Goal: Navigation & Orientation: Find specific page/section

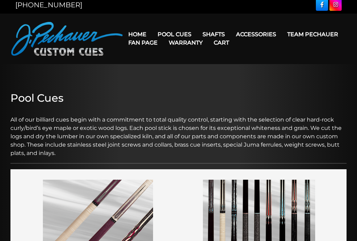
scroll to position [4, 0]
click at [209, 59] on link "JP Series (T) – NEW" at bounding box center [196, 54] width 86 height 10
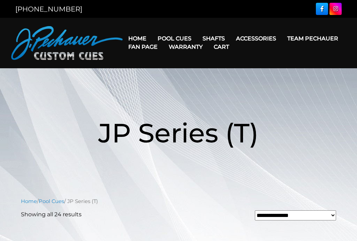
click at [163, 39] on link "Fan Page" at bounding box center [143, 47] width 40 height 18
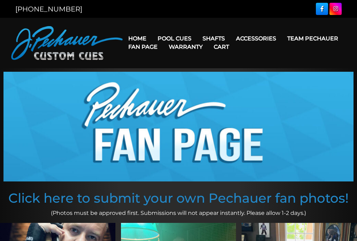
click at [163, 39] on link "Fan Page" at bounding box center [143, 47] width 40 height 18
click at [196, 122] on link "Retired Cues" at bounding box center [196, 118] width 86 height 10
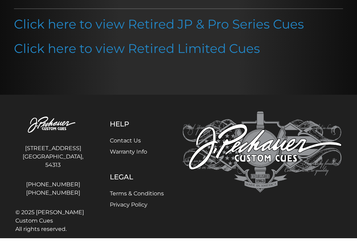
scroll to position [110, 0]
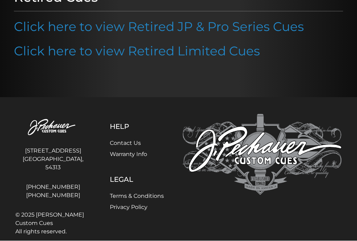
click at [28, 51] on link "Click here to view Retired Limited Cues" at bounding box center [137, 51] width 246 height 15
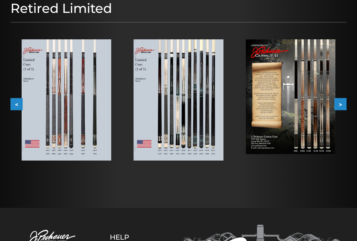
scroll to position [94, 0]
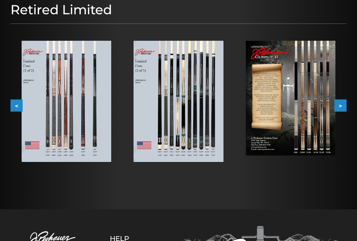
click at [343, 106] on button ">" at bounding box center [340, 105] width 12 height 12
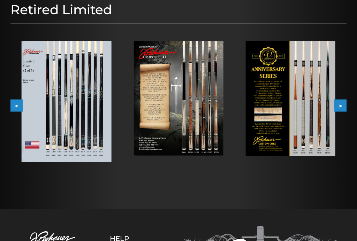
click at [345, 105] on button ">" at bounding box center [340, 105] width 12 height 12
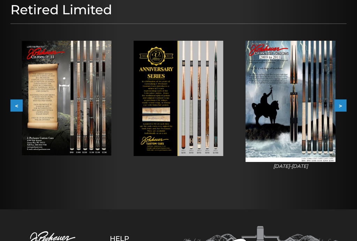
click at [345, 106] on button ">" at bounding box center [340, 105] width 12 height 12
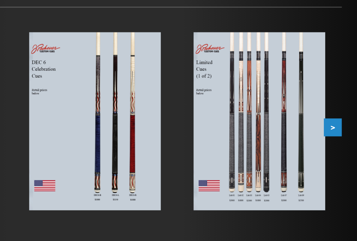
scroll to position [97, 0]
